Goal: Task Accomplishment & Management: Use online tool/utility

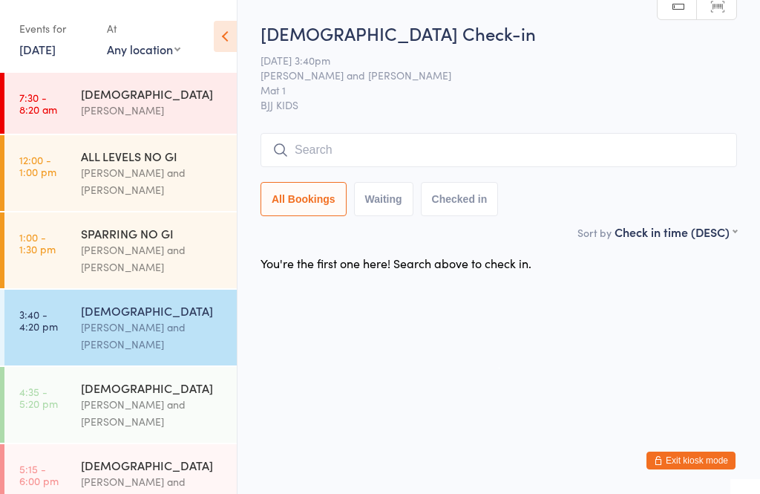
click at [376, 148] on input "search" at bounding box center [499, 150] width 477 height 34
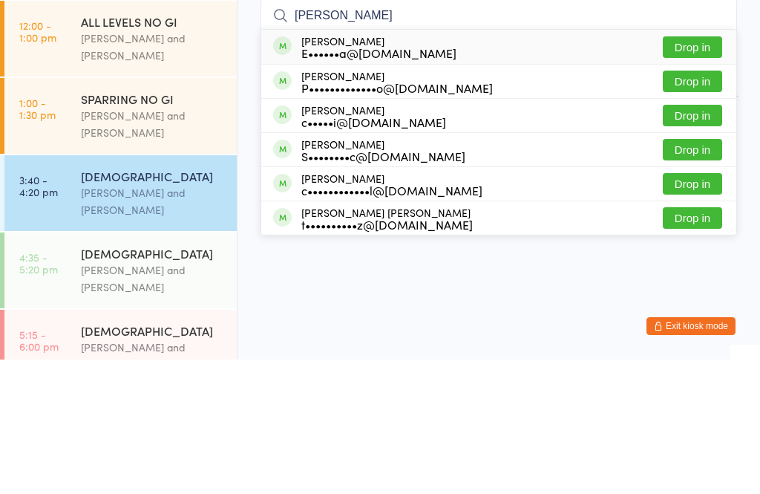
type input "[PERSON_NAME]"
click at [694, 171] on button "Drop in" at bounding box center [692, 182] width 59 height 22
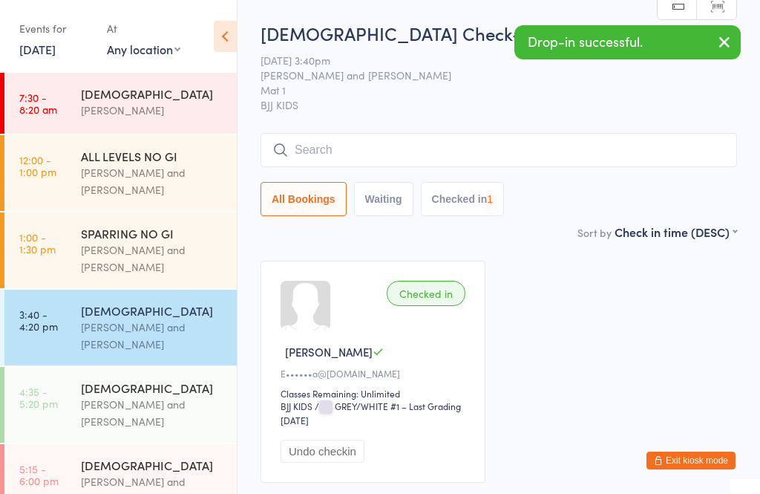
click at [383, 150] on input "search" at bounding box center [499, 150] width 477 height 34
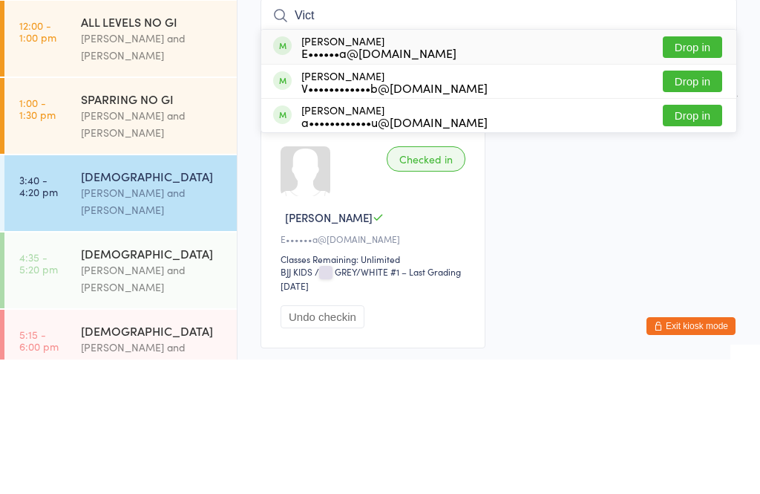
type input "Vict"
click at [689, 171] on button "Drop in" at bounding box center [692, 182] width 59 height 22
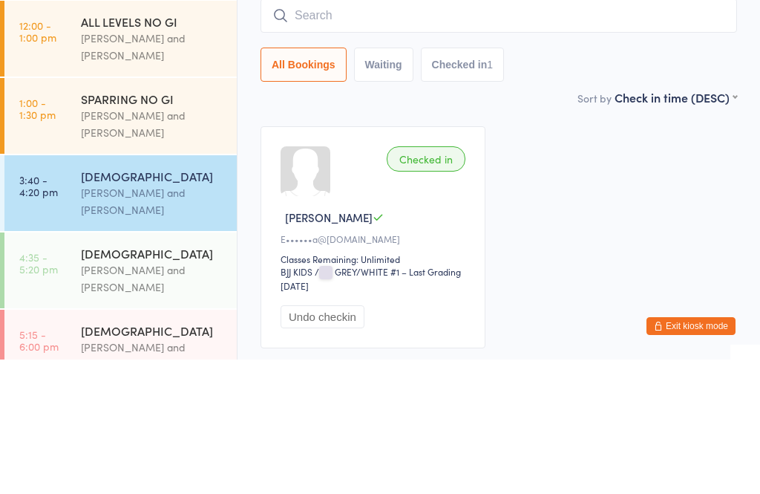
scroll to position [111, 0]
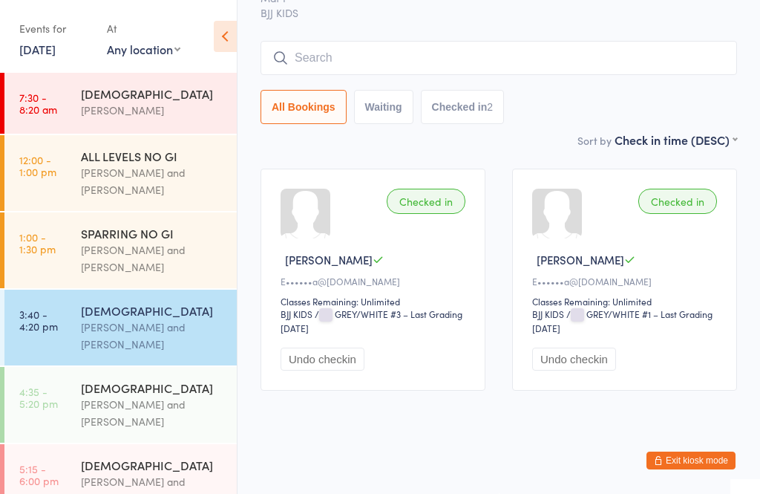
click at [318, 45] on input "search" at bounding box center [499, 58] width 477 height 34
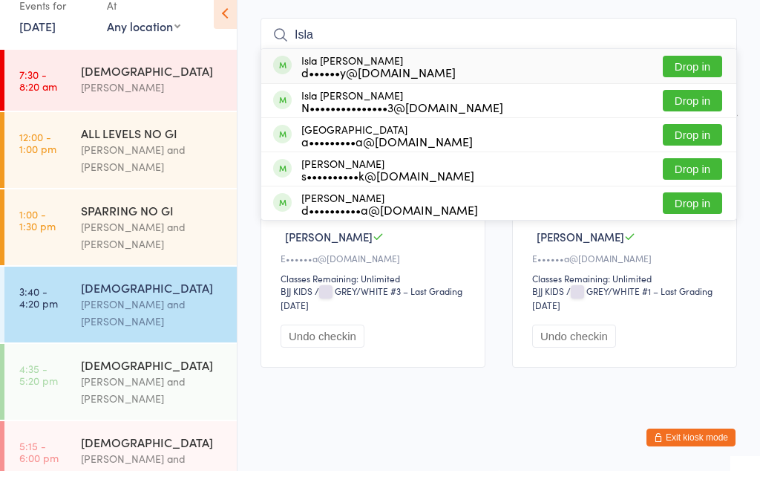
type input "Isla"
click at [684, 113] on button "Drop in" at bounding box center [692, 124] width 59 height 22
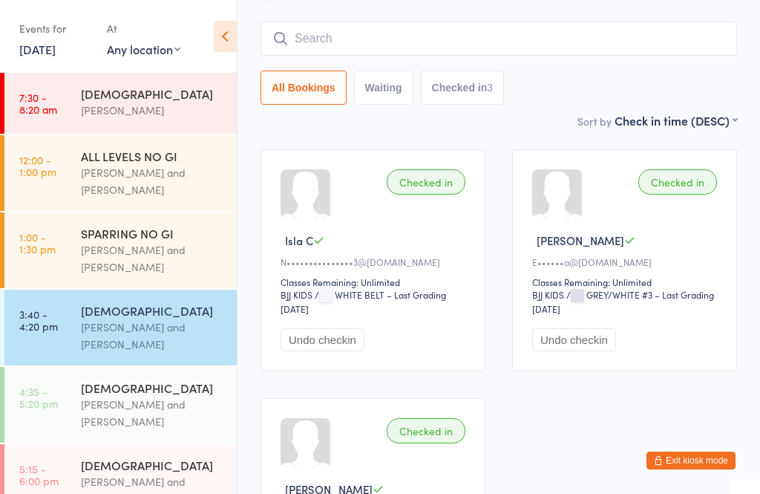
click at [382, 44] on input "search" at bounding box center [499, 39] width 477 height 34
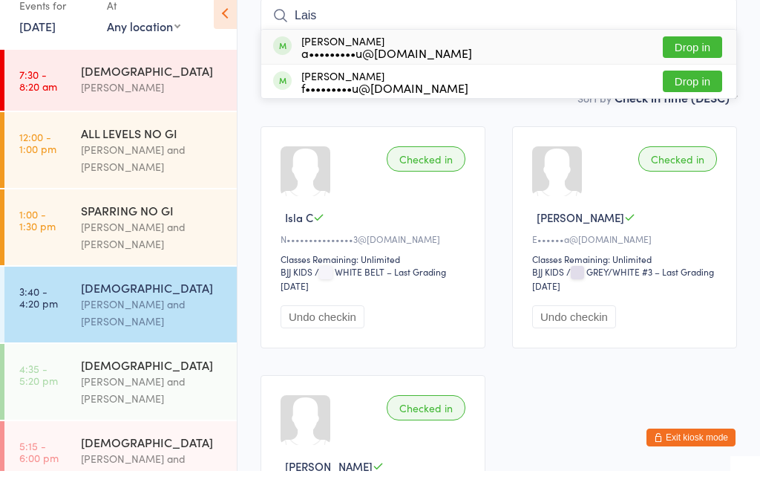
type input "Lais"
click at [693, 59] on button "Drop in" at bounding box center [692, 70] width 59 height 22
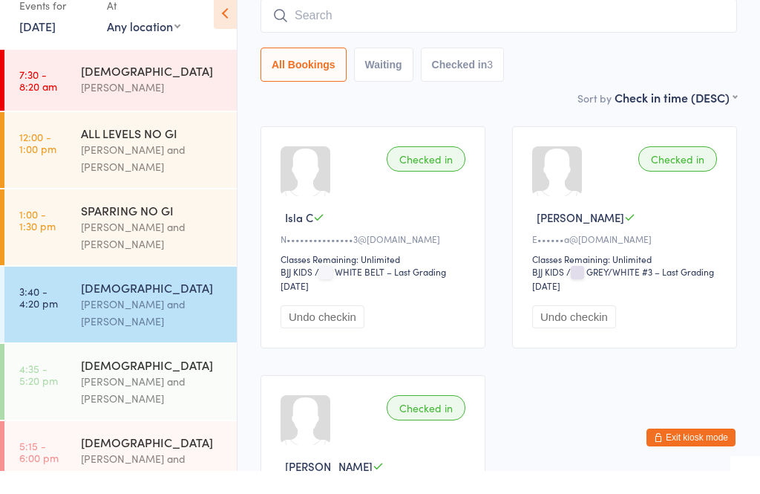
scroll to position [134, 0]
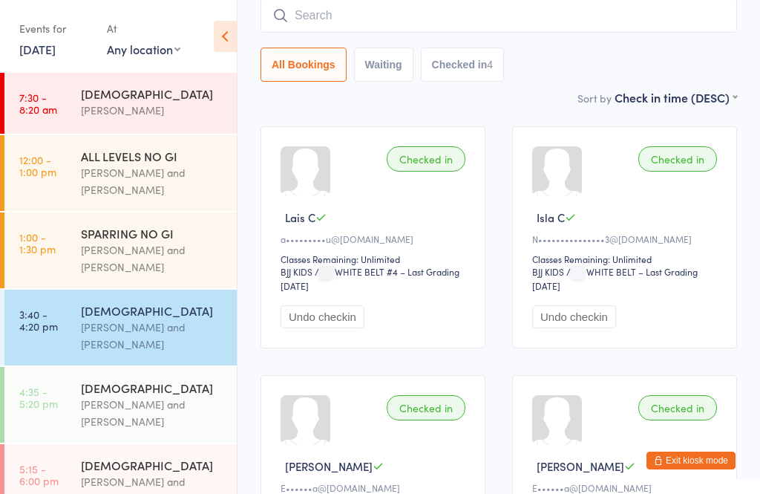
click at [372, 33] on input "search" at bounding box center [499, 16] width 477 height 34
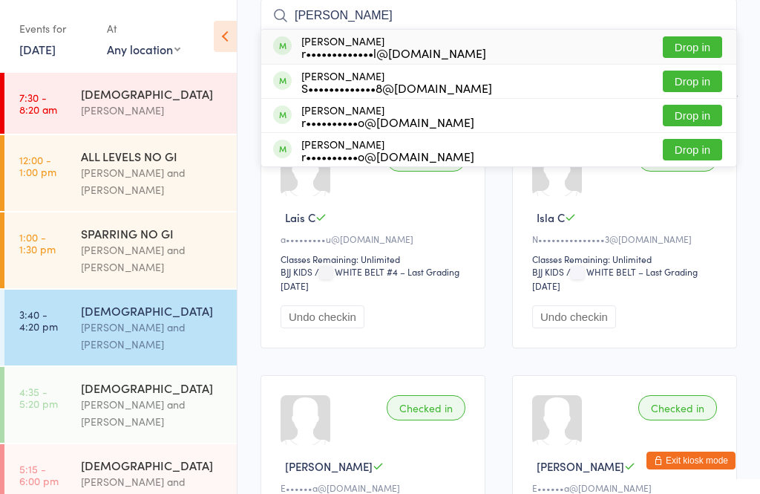
type input "[PERSON_NAME]"
click at [688, 48] on button "Drop in" at bounding box center [692, 47] width 59 height 22
